Goal: Task Accomplishment & Management: Manage account settings

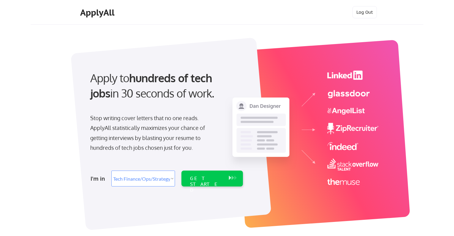
select select ""tech_finance_biz_ops_cos""
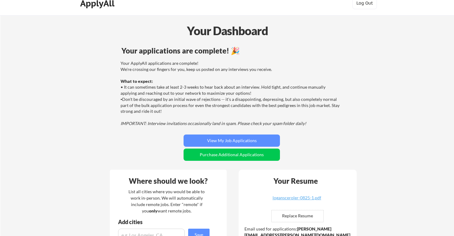
scroll to position [10, 0]
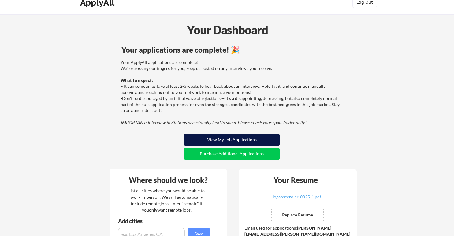
click at [225, 145] on button "View My Job Applications" at bounding box center [232, 140] width 96 height 12
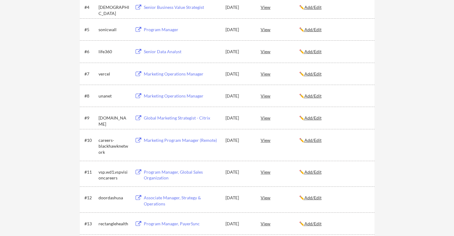
scroll to position [914, 0]
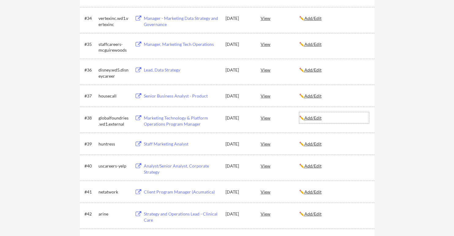
click at [315, 118] on u "Add/Edit" at bounding box center [313, 117] width 17 height 5
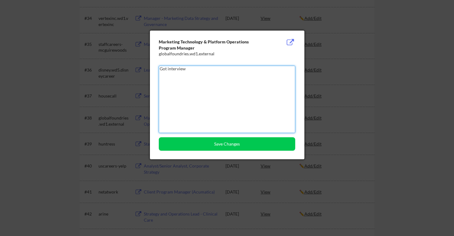
type textarea "Got interview"
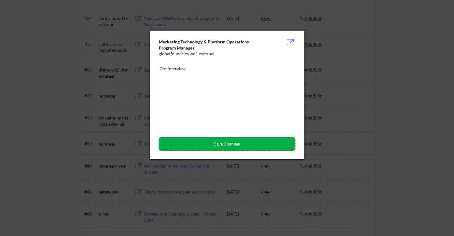
click at [225, 151] on button "Save Changes" at bounding box center [227, 143] width 137 height 13
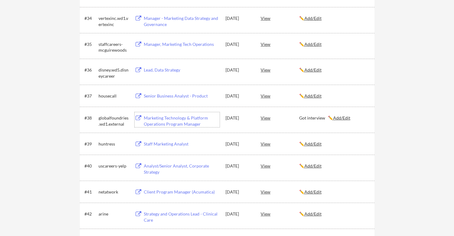
click at [184, 118] on div "Marketing Technology & Platform Operations Program Manager" at bounding box center [182, 121] width 76 height 12
